Goal: Share content: Share content

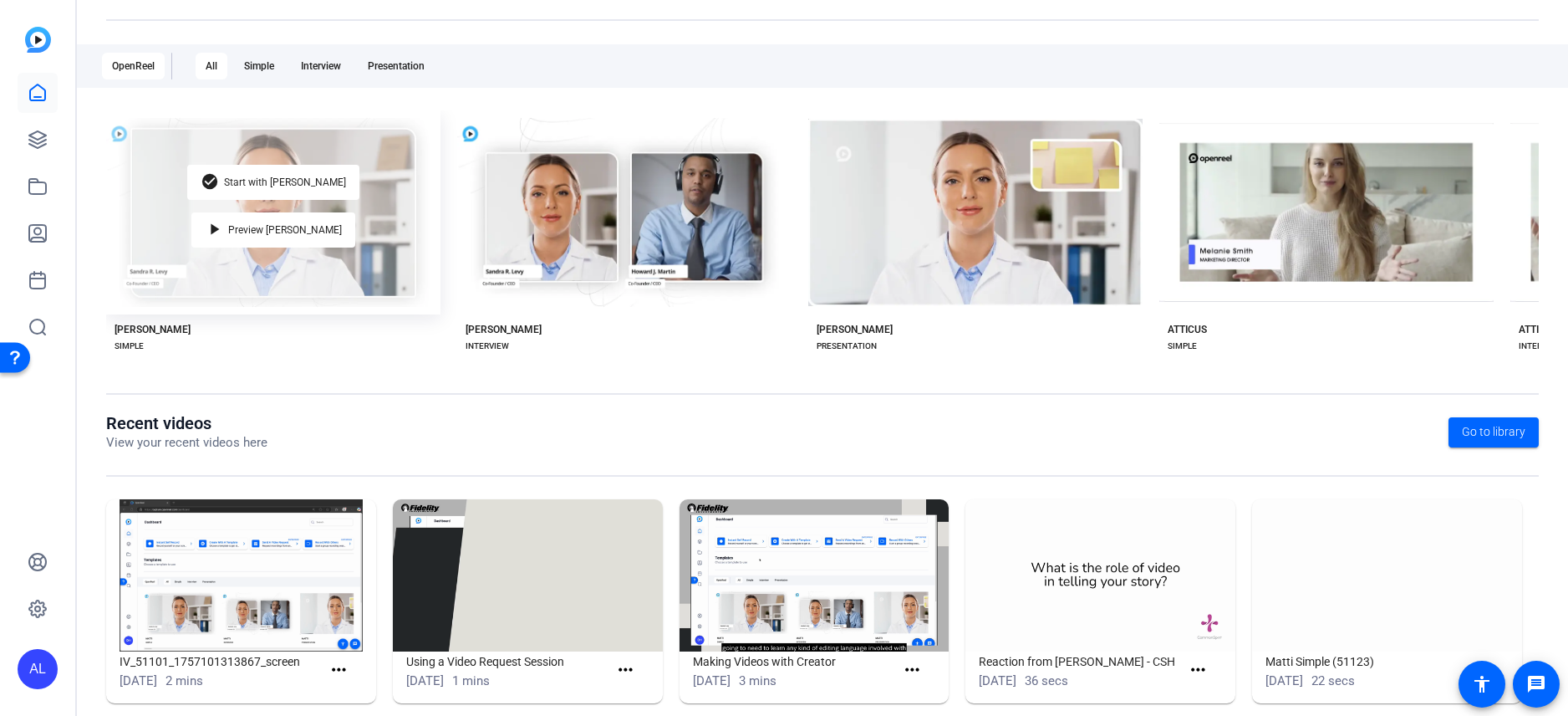
scroll to position [248, 0]
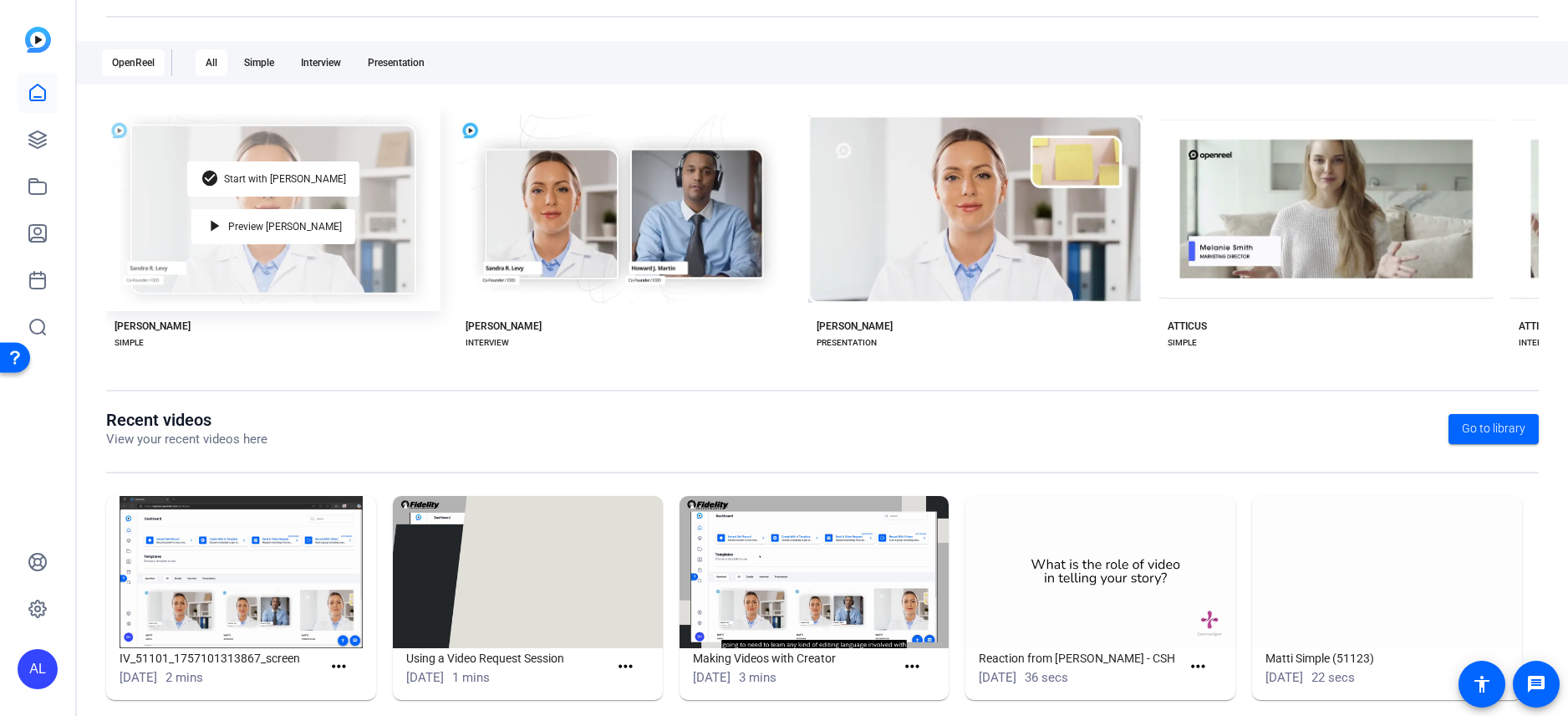
click at [332, 231] on div "check_circle Start with [PERSON_NAME] play_arrow Preview [PERSON_NAME]" at bounding box center [273, 209] width 334 height 204
click at [295, 174] on span "Start with [PERSON_NAME]" at bounding box center [285, 179] width 122 height 10
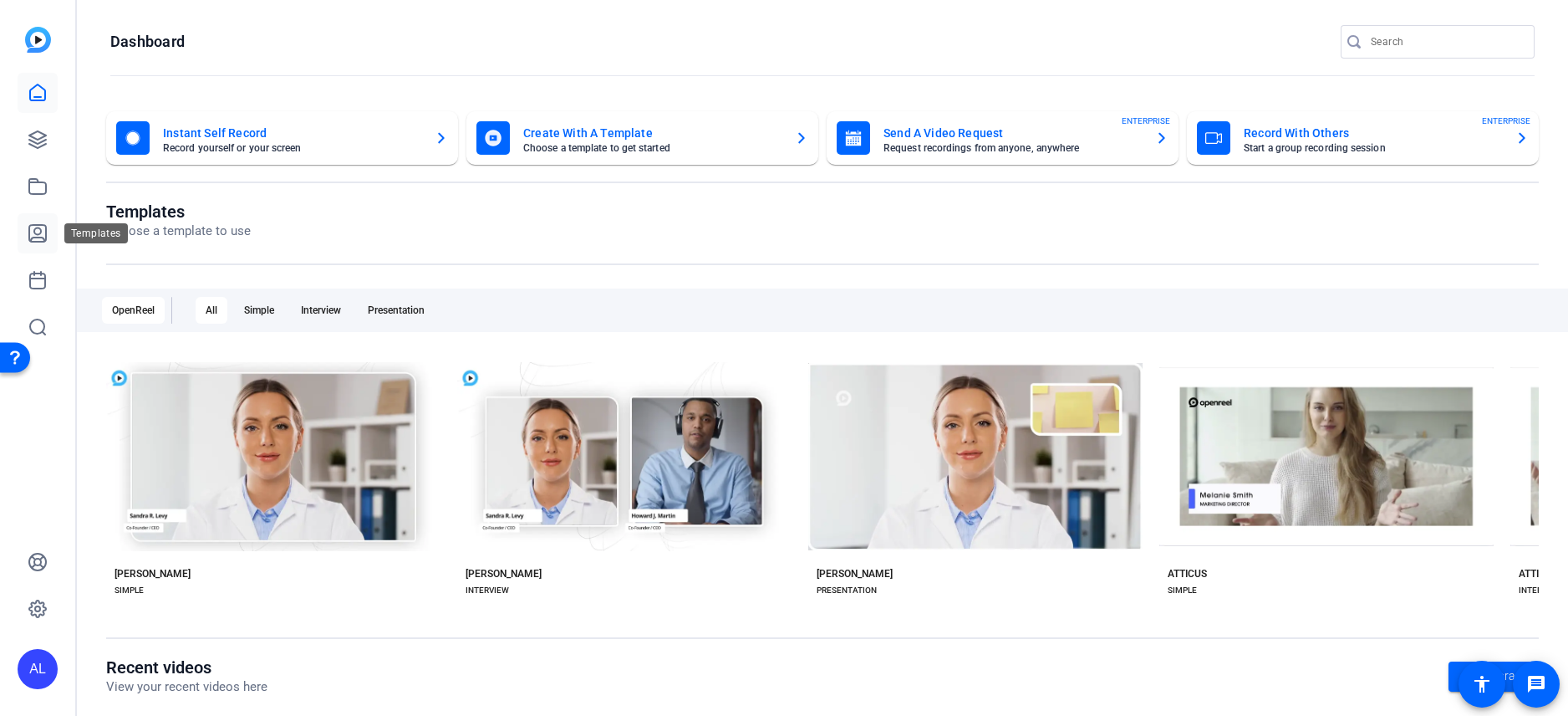
click at [38, 229] on icon at bounding box center [37, 232] width 20 height 20
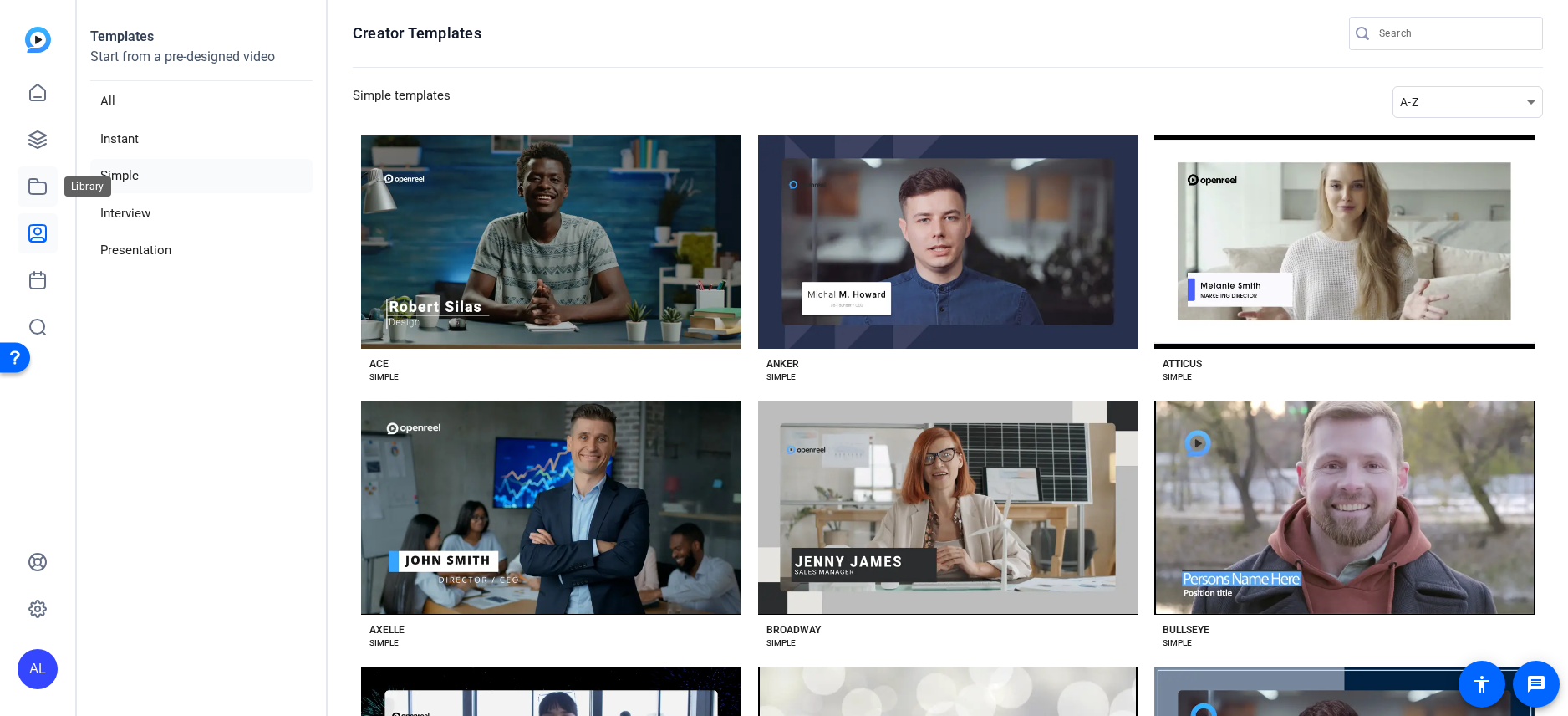
click at [36, 185] on icon at bounding box center [37, 186] width 20 height 20
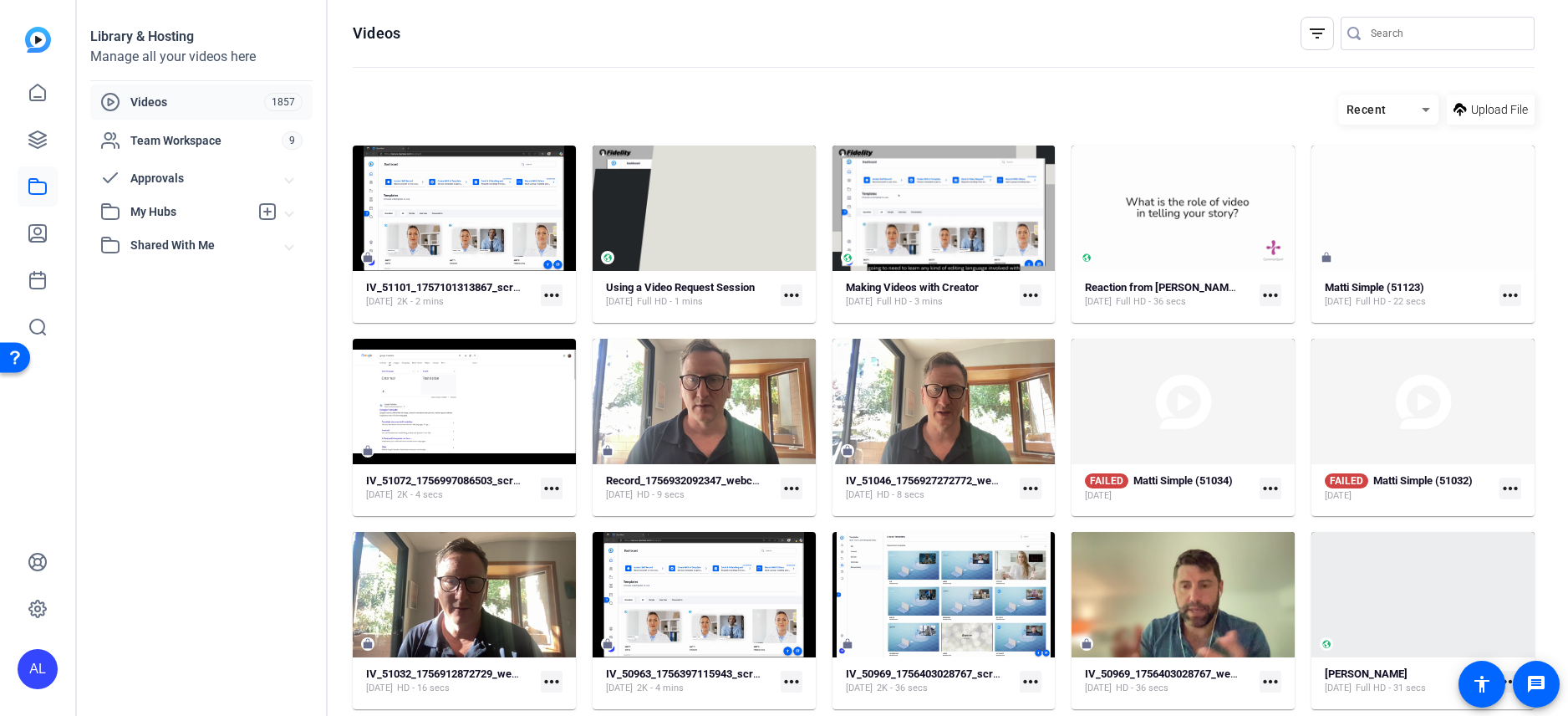
click at [543, 292] on mat-icon "more_horiz" at bounding box center [551, 295] width 22 height 22
click at [174, 209] on div at bounding box center [784, 358] width 1568 height 716
click at [172, 209] on span "My Hubs" at bounding box center [189, 211] width 119 height 17
click at [202, 247] on link "Alexis' Videos 6" at bounding box center [206, 249] width 212 height 33
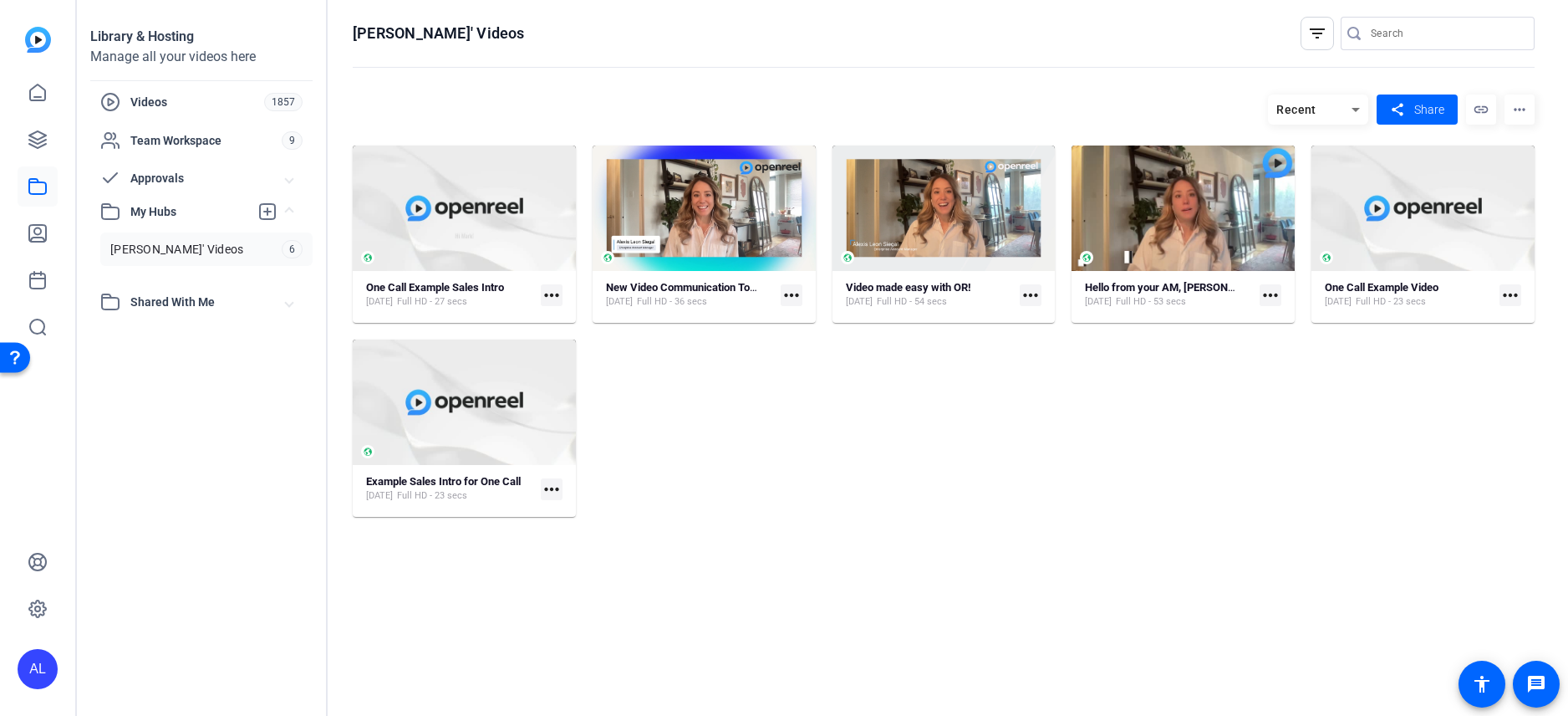
click at [550, 287] on mat-icon "more_horiz" at bounding box center [551, 295] width 22 height 22
click at [561, 226] on div at bounding box center [784, 358] width 1568 height 716
click at [521, 285] on div "One Call Example Sales Intro Aug 24, 2022 Full HD - 27 secs" at bounding box center [450, 294] width 168 height 28
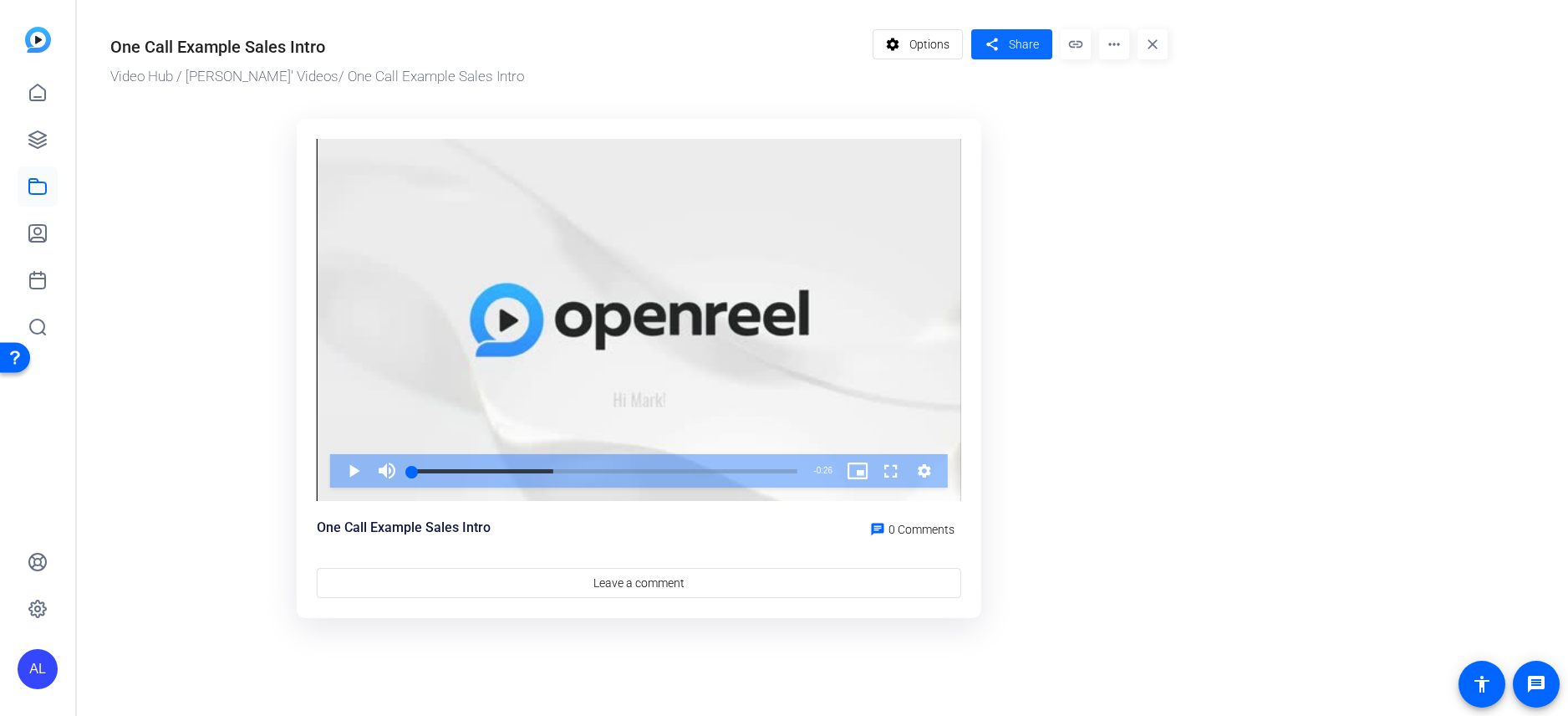
click at [1025, 53] on span at bounding box center [1011, 44] width 81 height 40
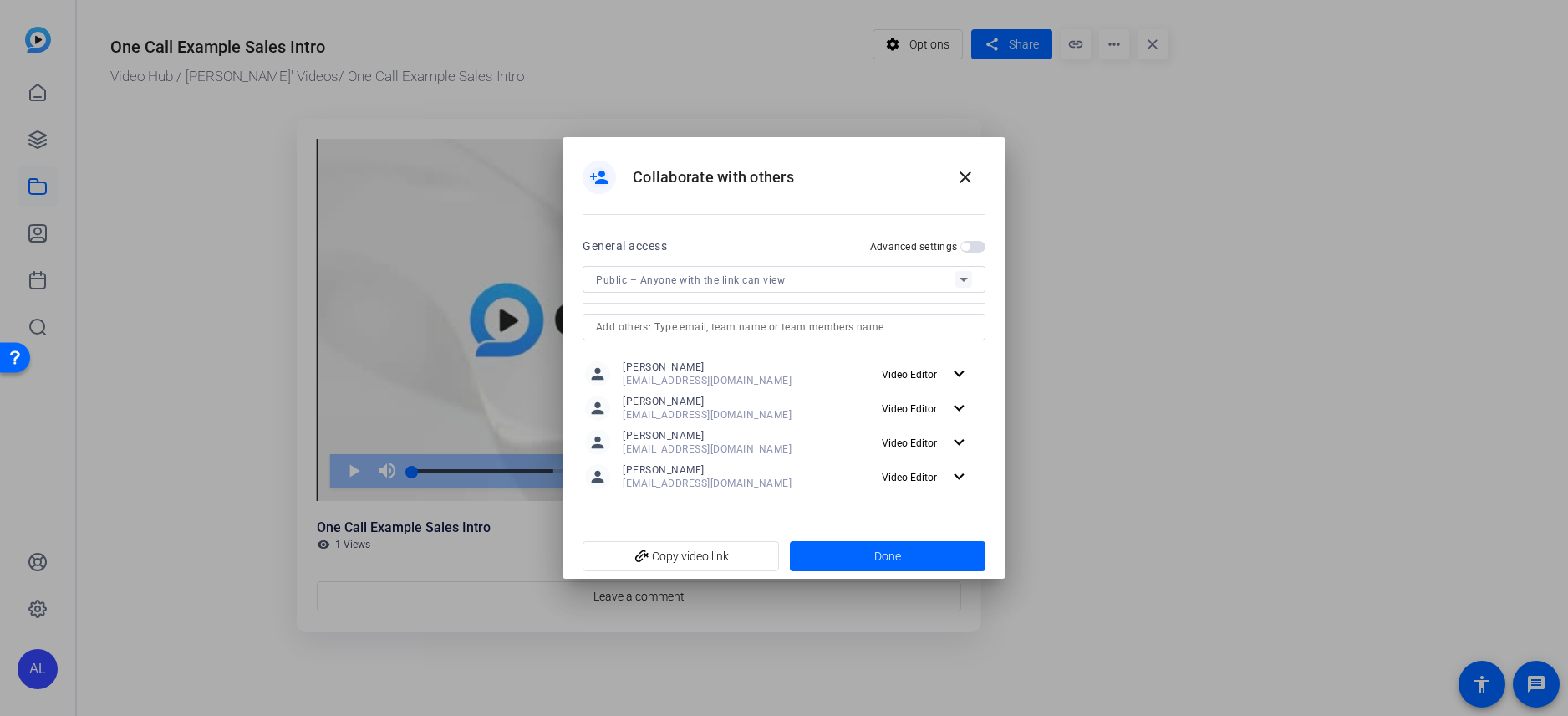
click at [970, 247] on span "button" at bounding box center [973, 247] width 25 height 11
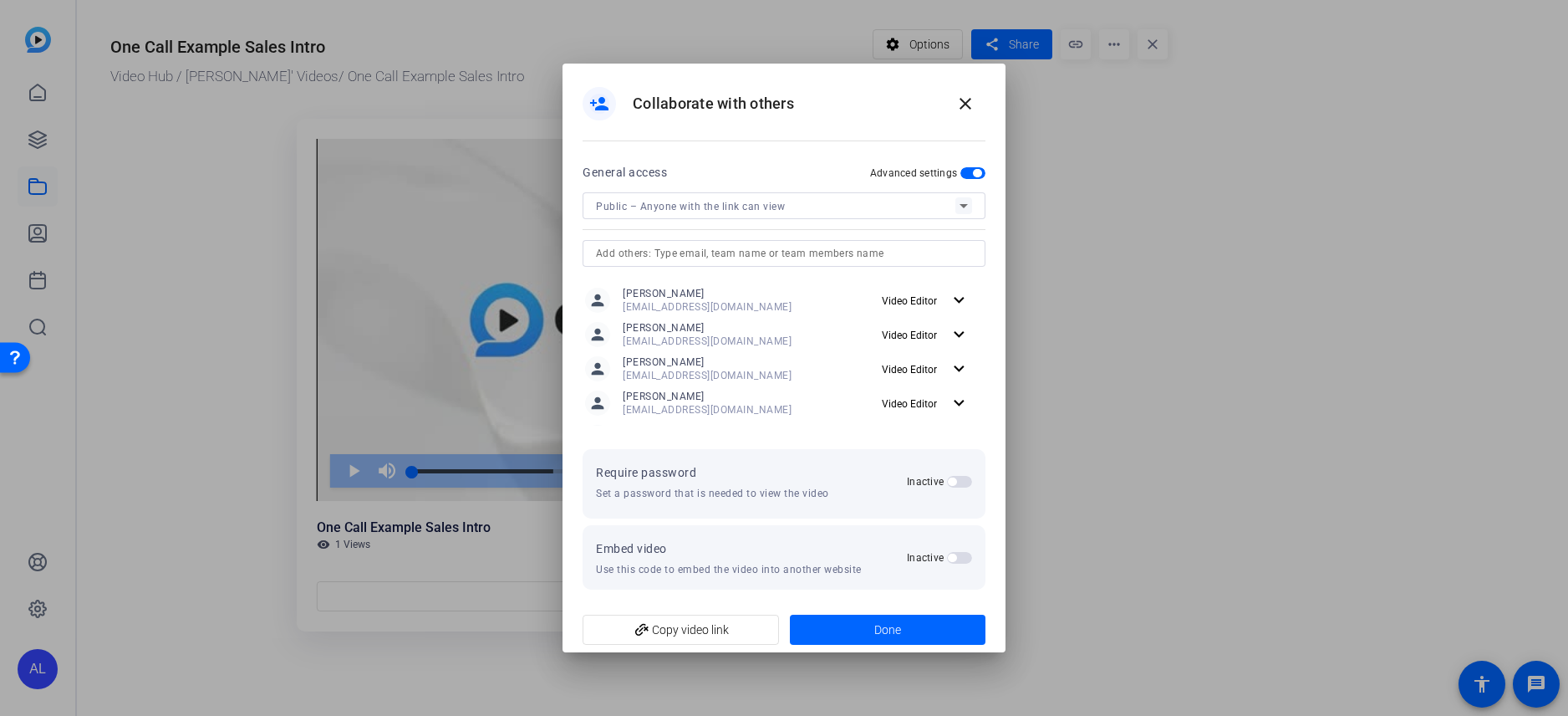
click at [723, 209] on span "Public – Anyone with the link can view" at bounding box center [690, 207] width 189 height 11
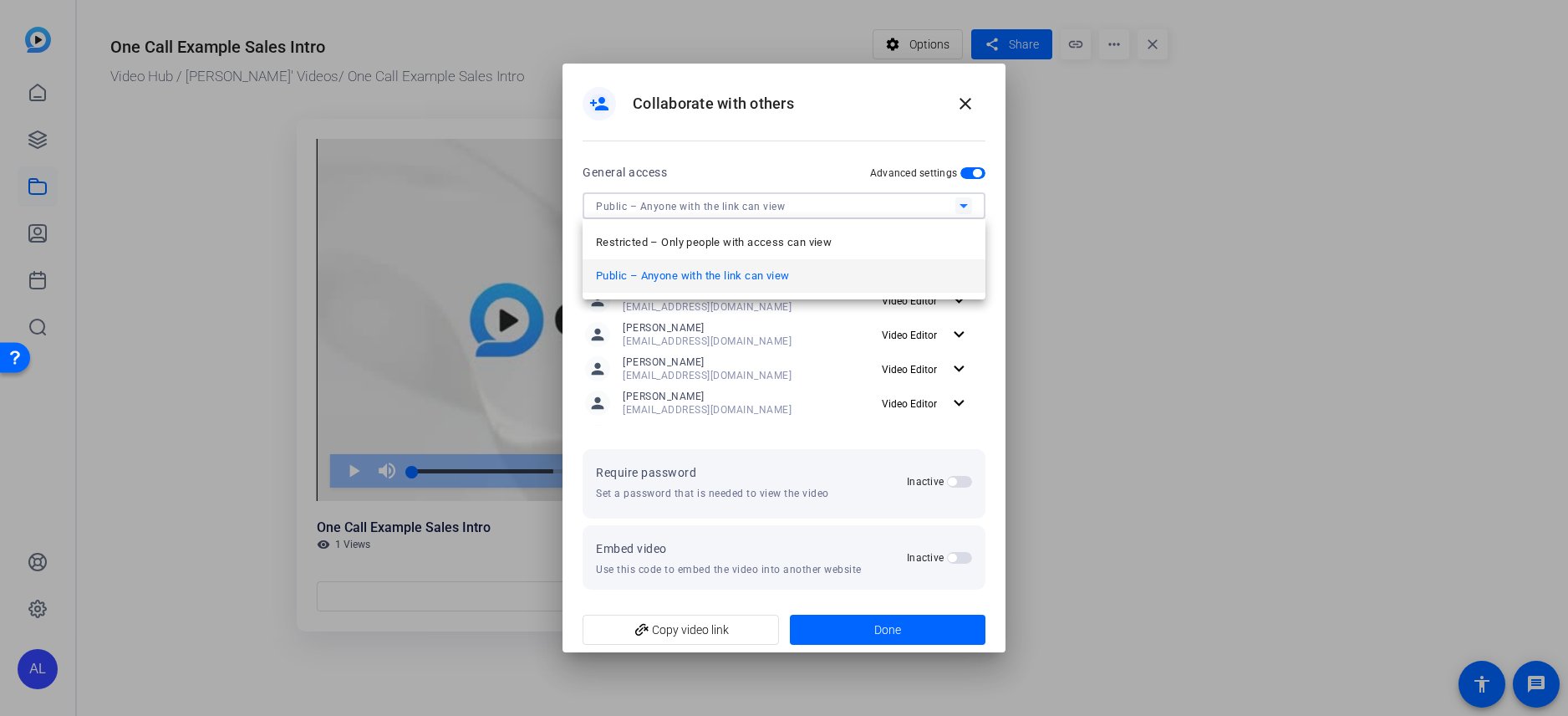
click at [726, 171] on div at bounding box center [784, 358] width 1568 height 716
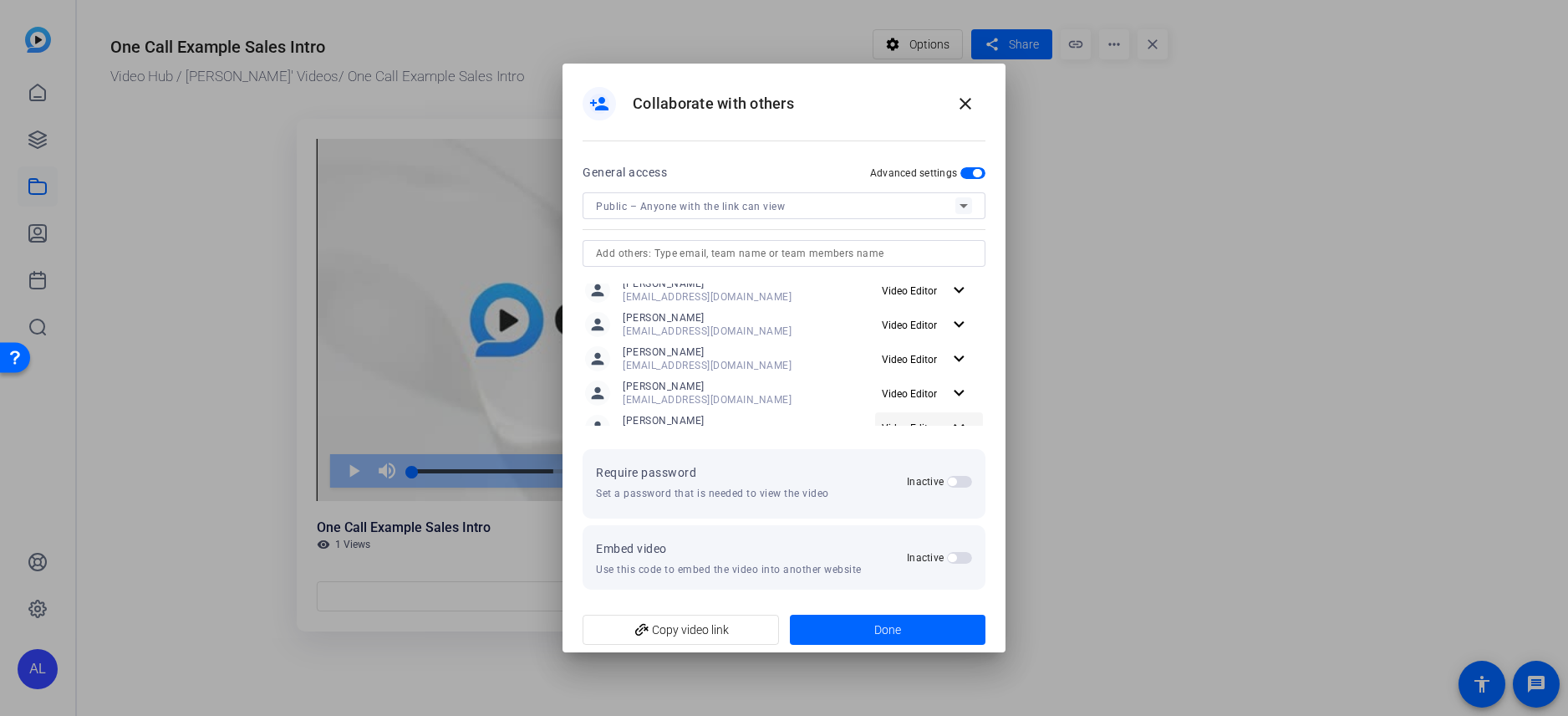
scroll to position [24, 0]
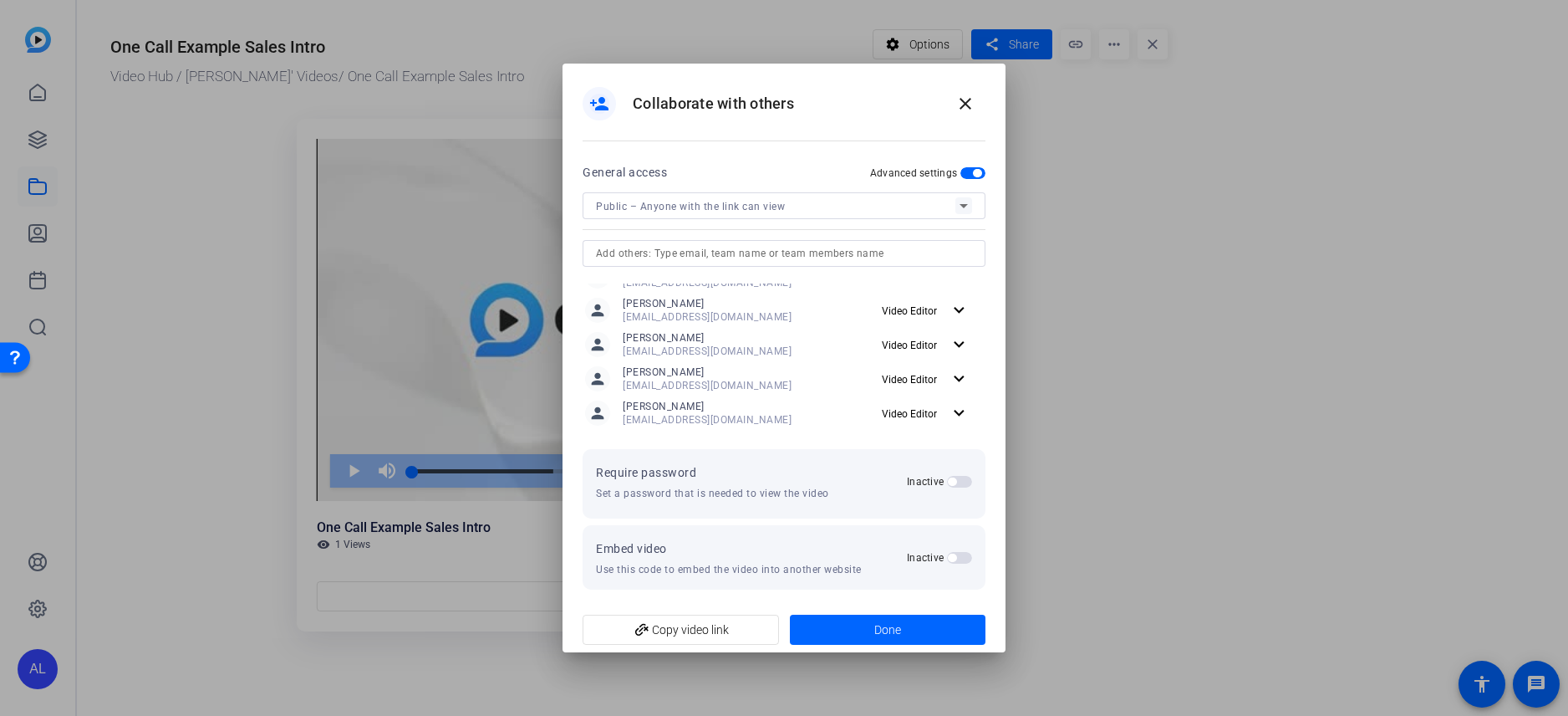
click at [218, 106] on div at bounding box center [784, 358] width 1568 height 716
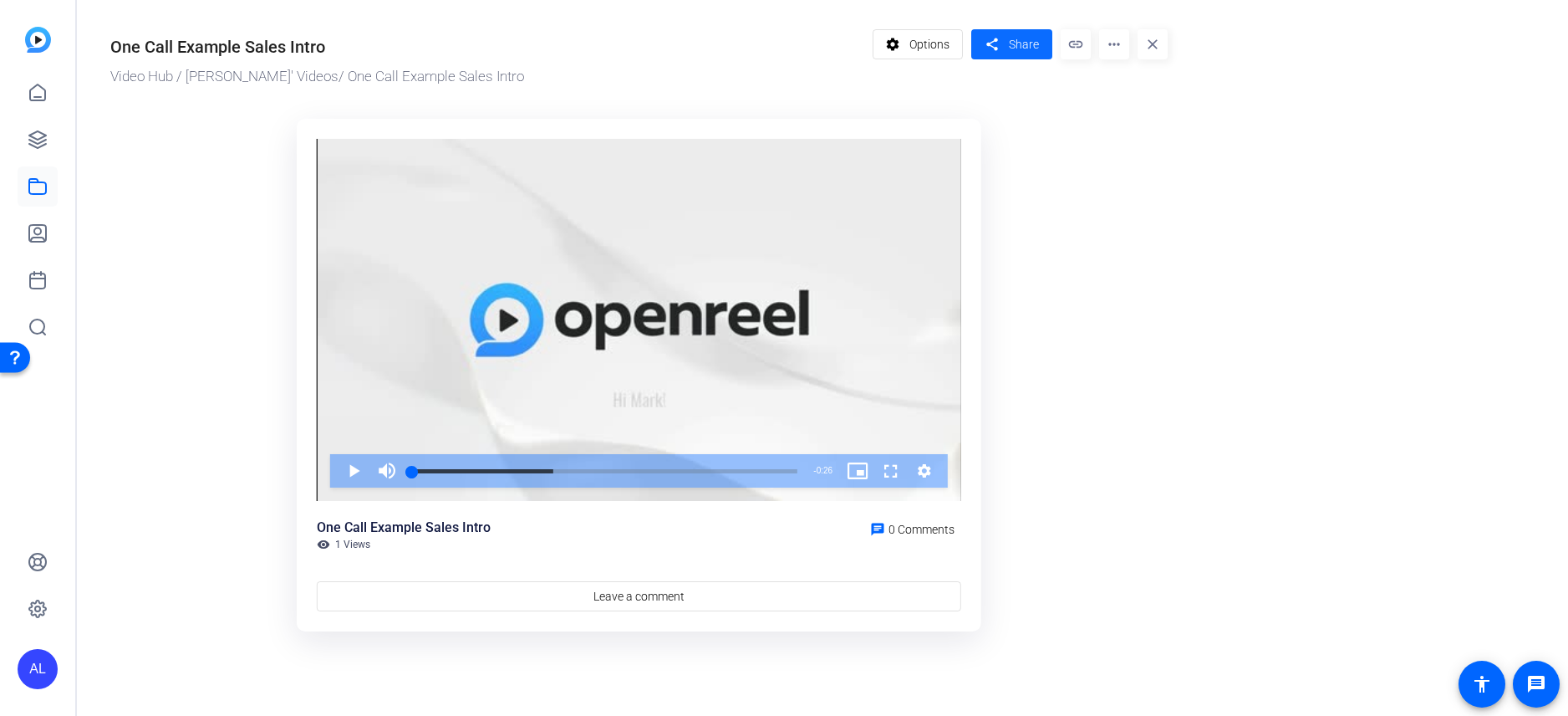
click at [998, 45] on mat-icon "share" at bounding box center [992, 45] width 21 height 23
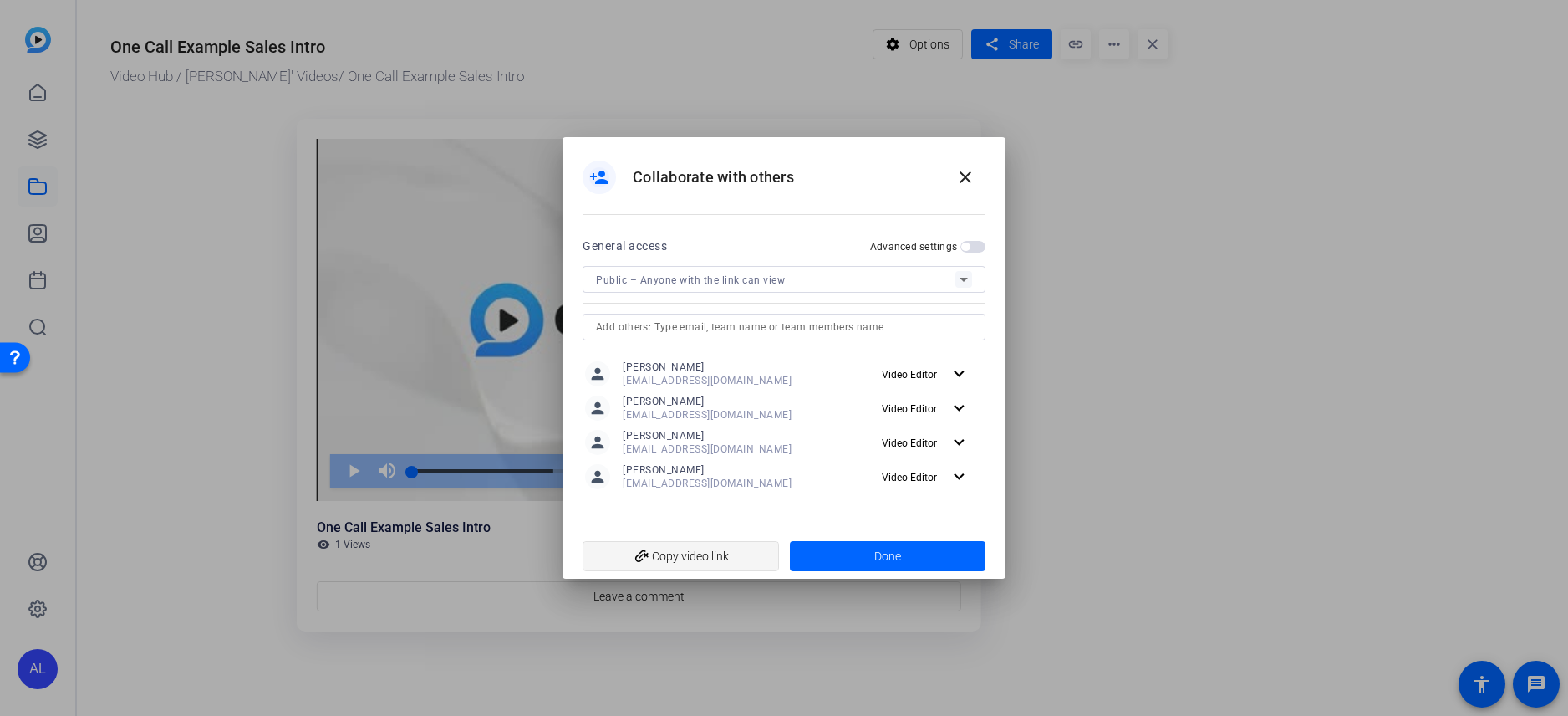
click at [702, 550] on span "add_link Copy video link" at bounding box center [681, 555] width 169 height 31
